Goal: Task Accomplishment & Management: Use online tool/utility

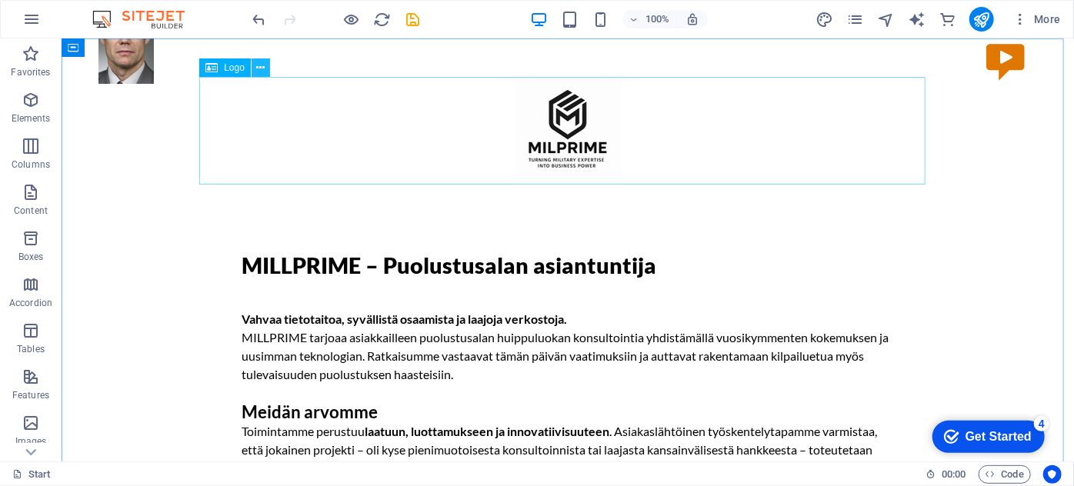
click at [260, 68] on icon at bounding box center [260, 68] width 8 height 16
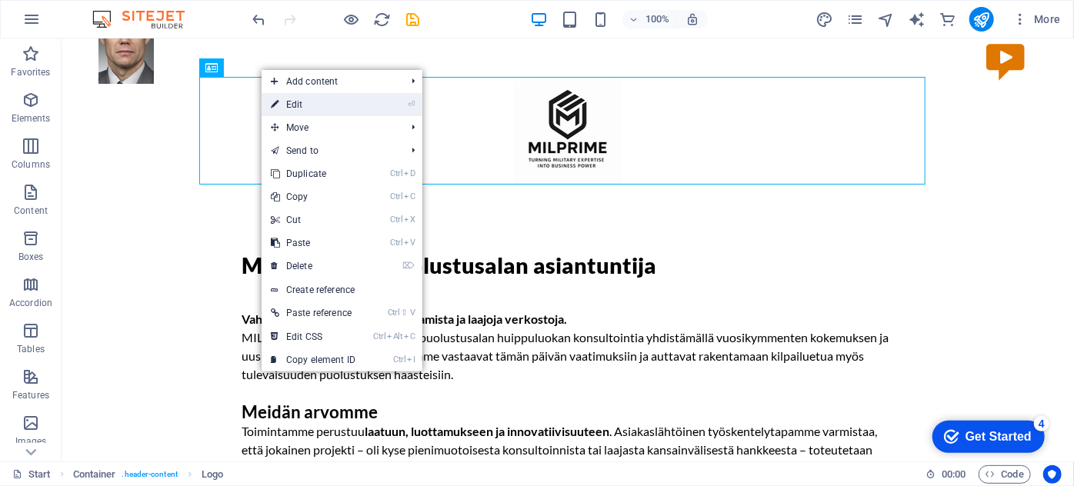
click at [288, 98] on link "⏎ Edit" at bounding box center [313, 104] width 103 height 23
select select "px"
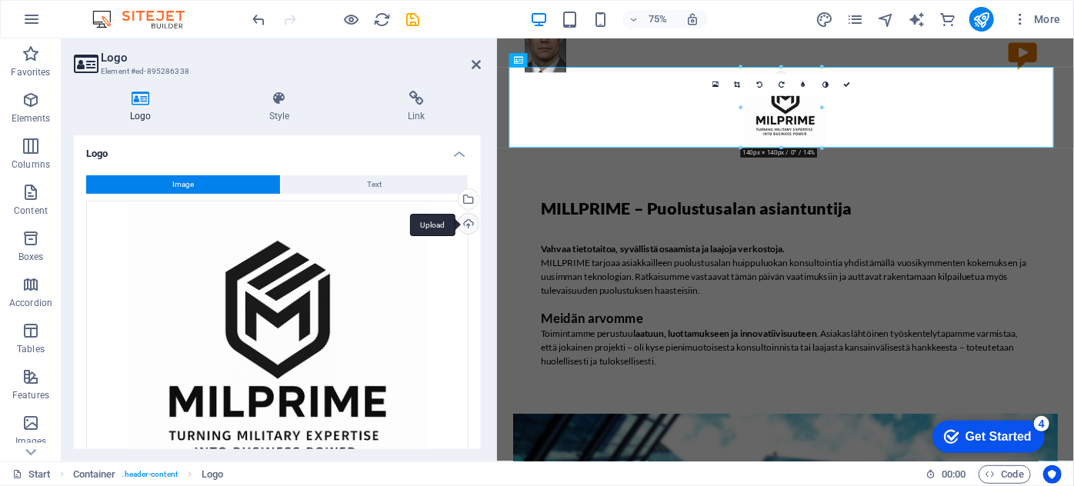
click at [463, 222] on div "Upload" at bounding box center [466, 225] width 23 height 23
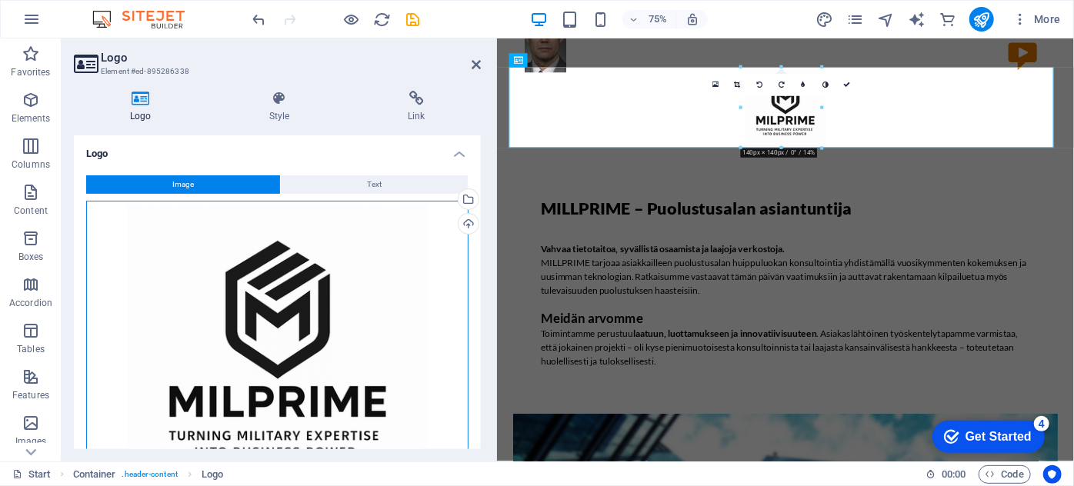
drag, startPoint x: 313, startPoint y: 301, endPoint x: 409, endPoint y: 360, distance: 112.9
click at [409, 360] on div "Drag files here, click to choose files or select files from Files or our free s…" at bounding box center [277, 355] width 382 height 308
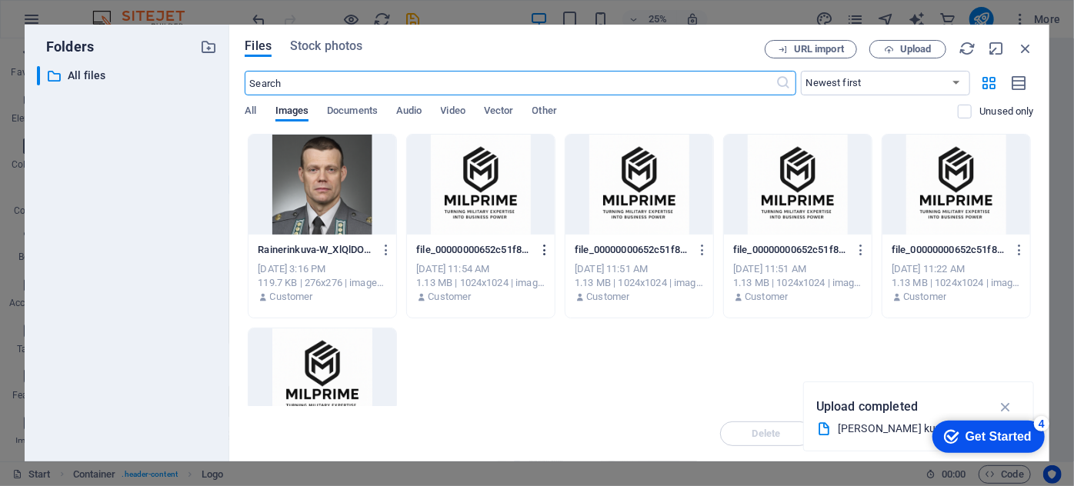
click at [543, 249] on icon "button" at bounding box center [545, 250] width 15 height 14
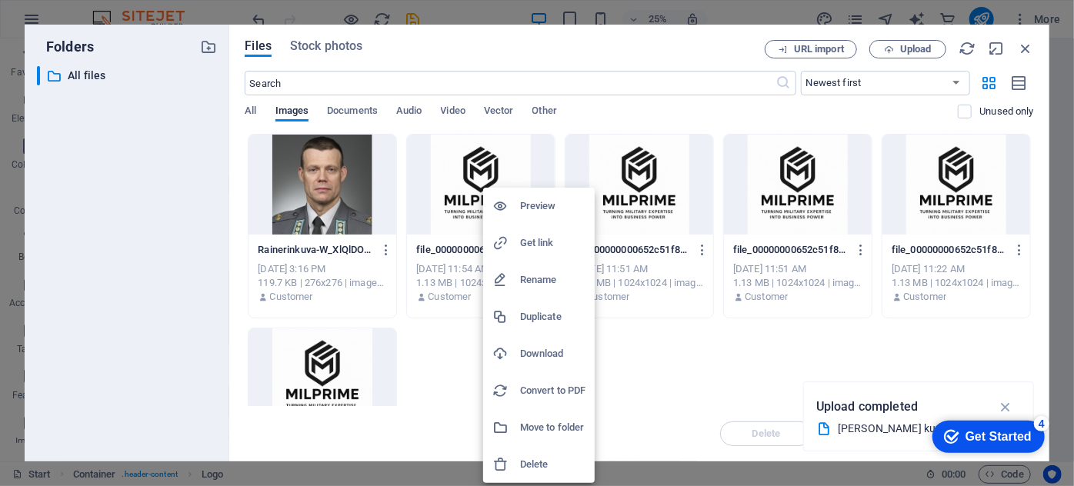
click at [529, 349] on h6 "Download" at bounding box center [552, 354] width 65 height 18
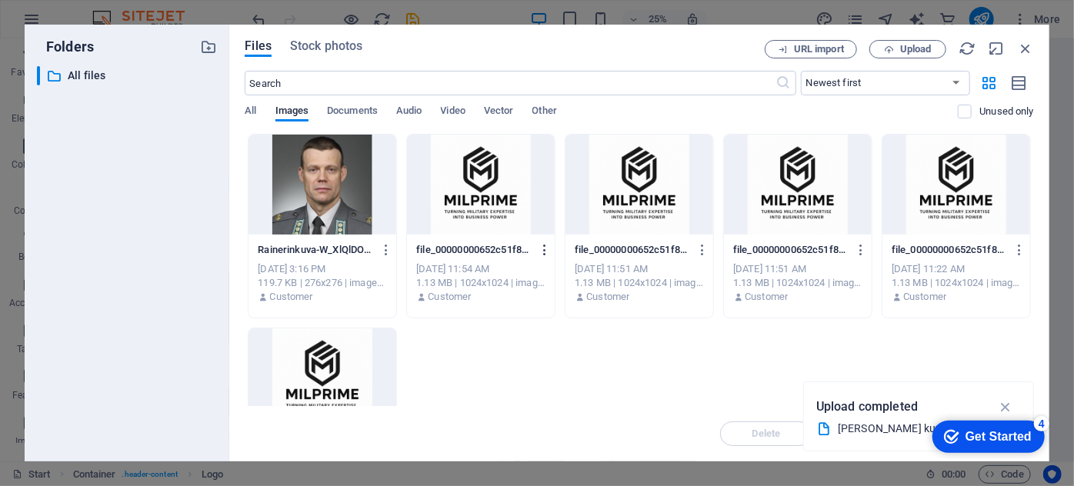
click at [542, 249] on icon "button" at bounding box center [545, 250] width 15 height 14
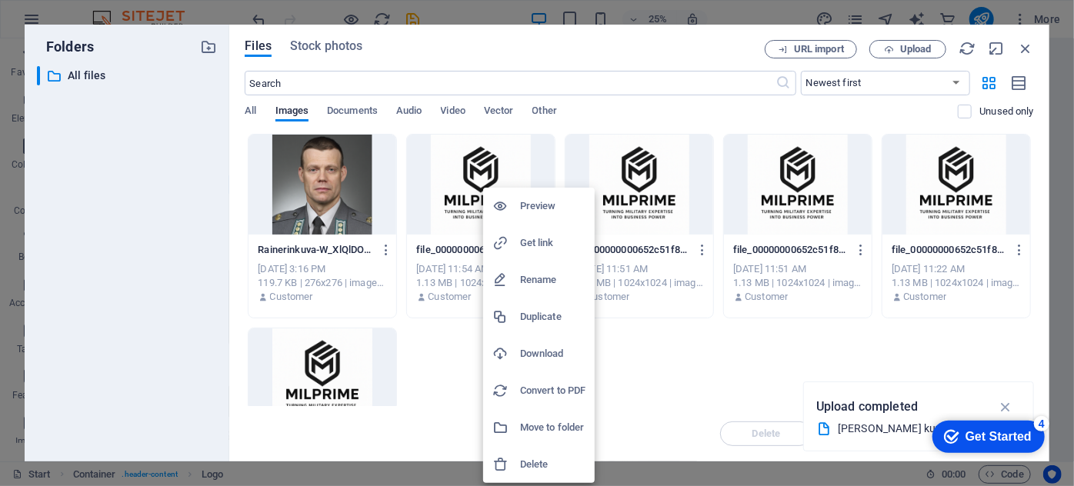
click at [535, 352] on h6 "Download" at bounding box center [552, 354] width 65 height 18
